Goal: Ask a question

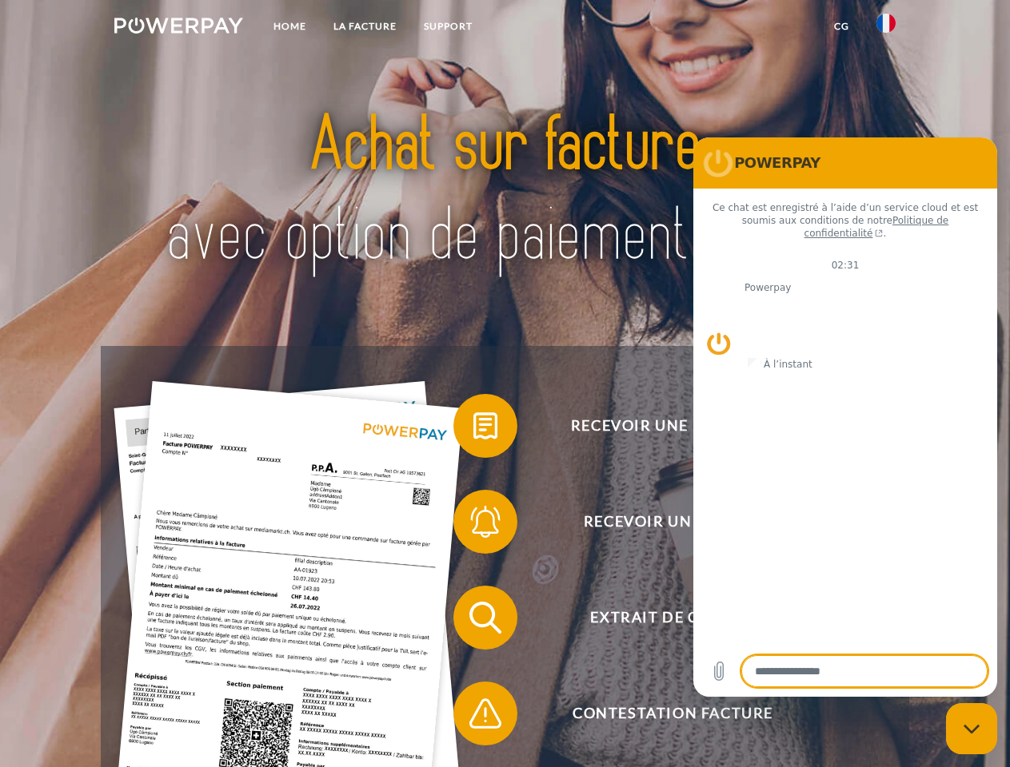
click at [178, 28] on img at bounding box center [178, 26] width 129 height 16
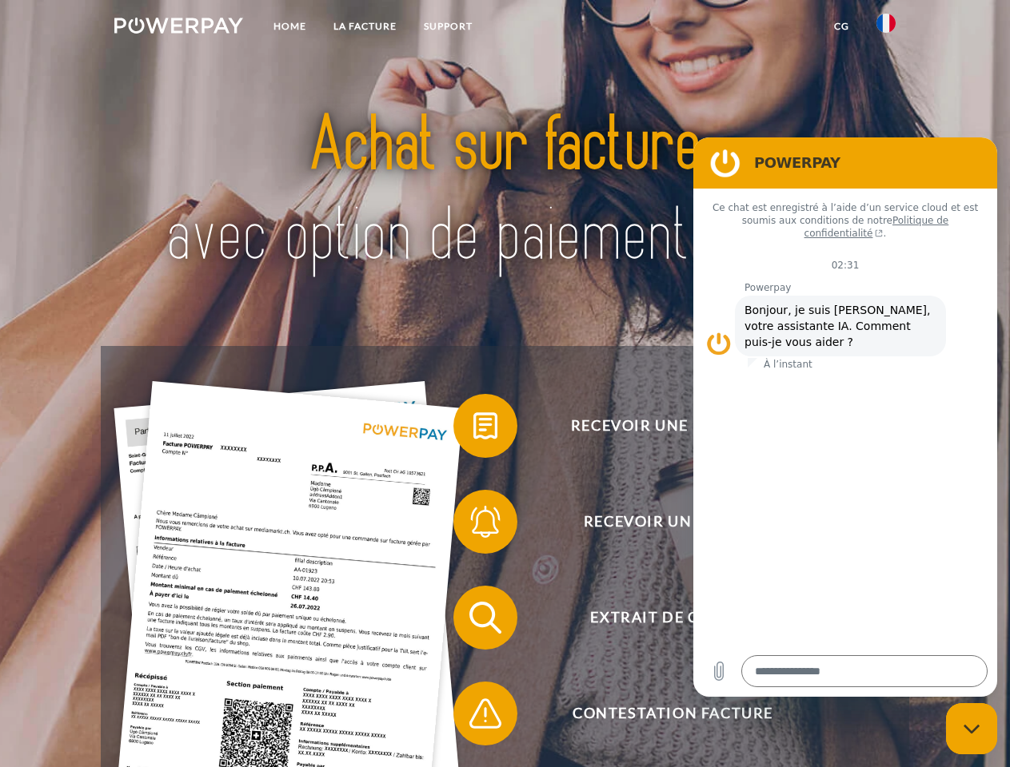
click at [886, 28] on img at bounding box center [885, 23] width 19 height 19
click at [841, 26] on link "CG" at bounding box center [841, 26] width 42 height 29
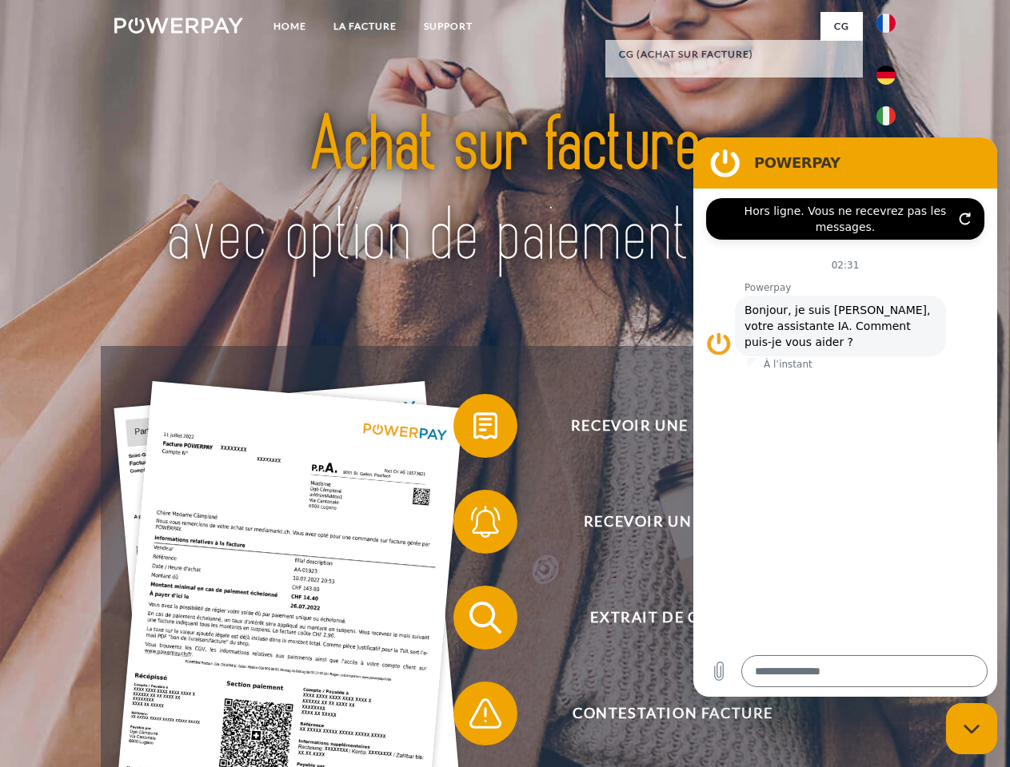
click at [473, 429] on span at bounding box center [461, 426] width 80 height 80
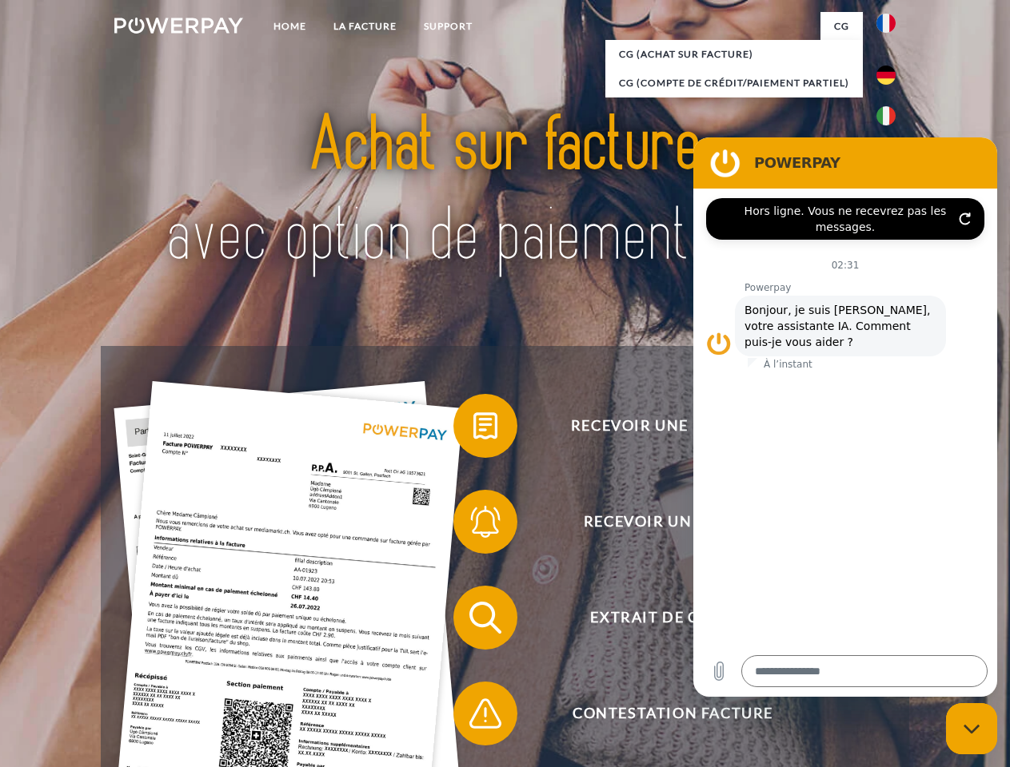
click at [473, 525] on span at bounding box center [461, 522] width 80 height 80
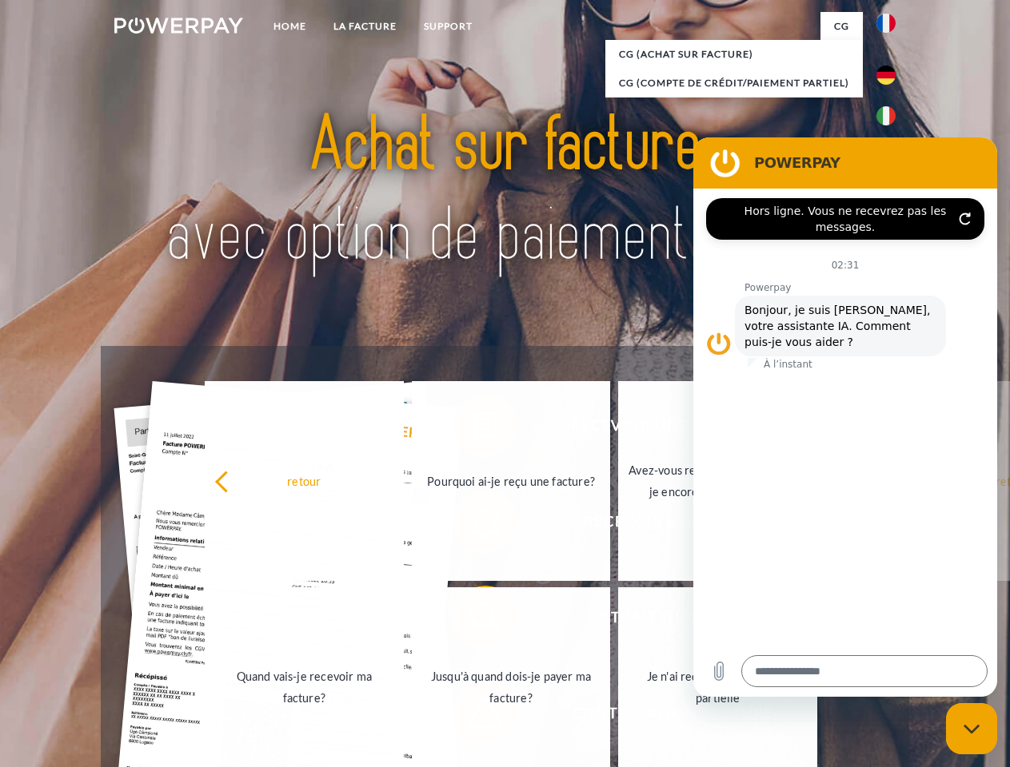
click at [473, 621] on link "Jusqu'à quand dois-je payer ma facture?" at bounding box center [511, 688] width 199 height 200
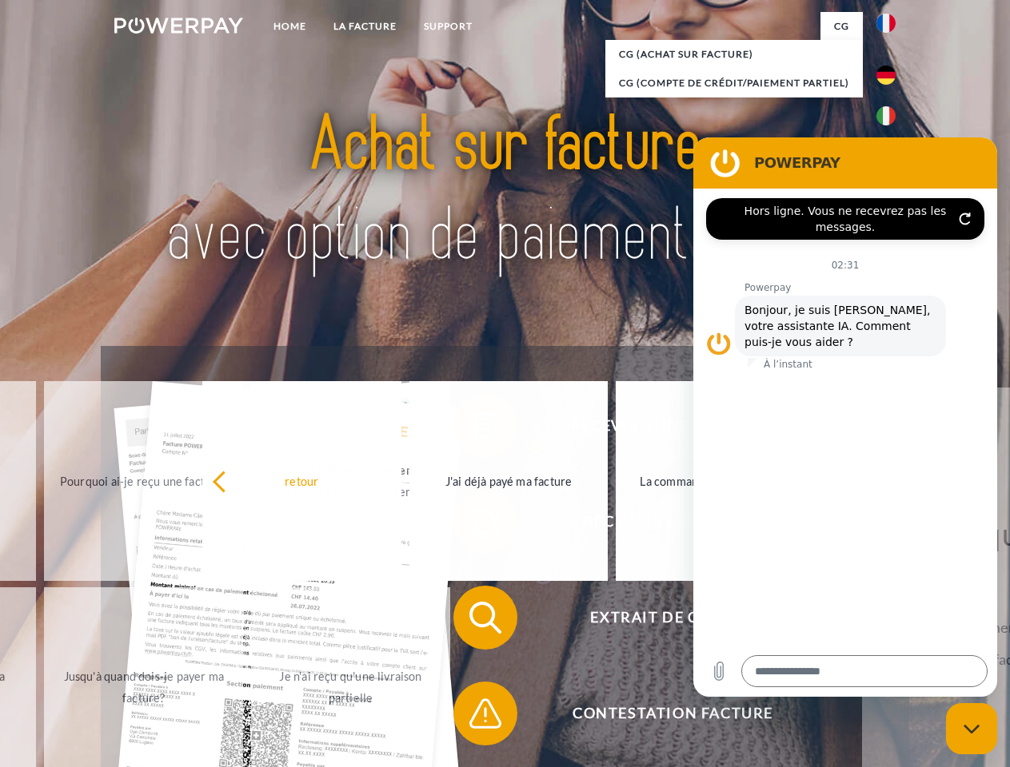
click at [473, 717] on span at bounding box center [461, 714] width 80 height 80
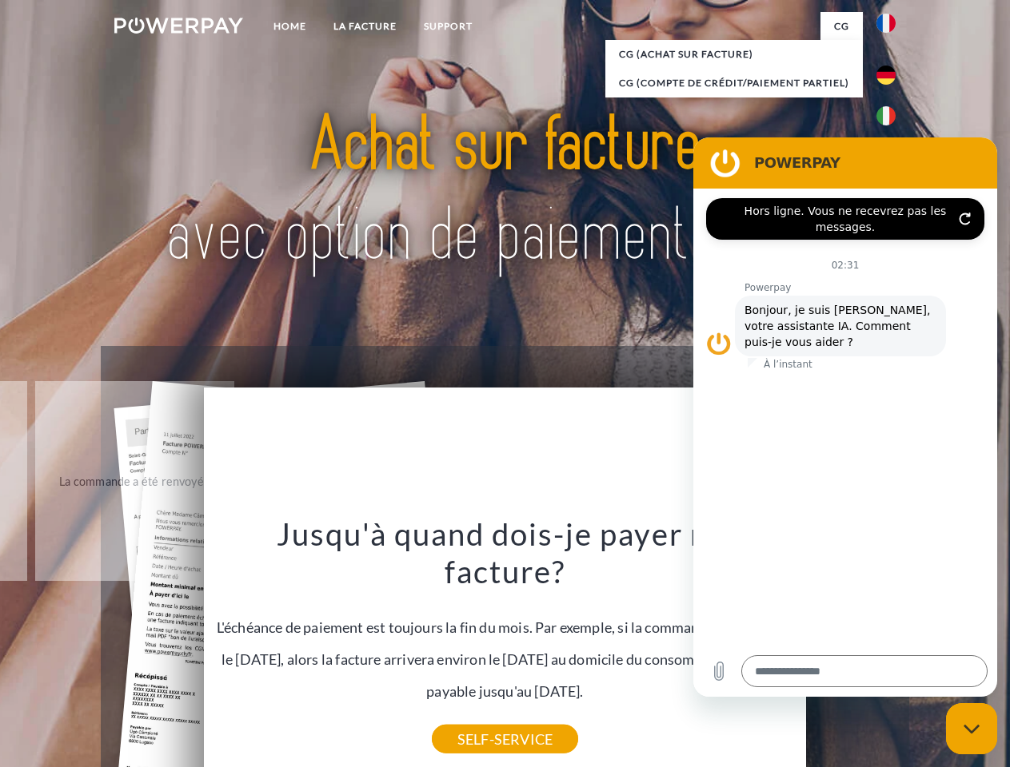
click at [971, 729] on icon "Fermer la fenêtre de messagerie" at bounding box center [971, 729] width 17 height 10
type textarea "*"
